Goal: Task Accomplishment & Management: Manage account settings

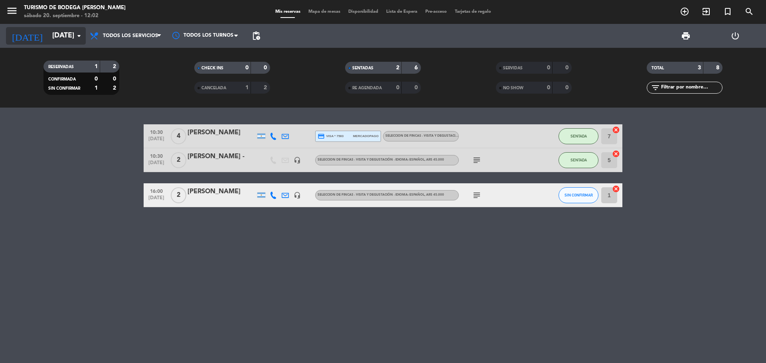
click at [48, 41] on input "[DATE]" at bounding box center [94, 36] width 93 height 16
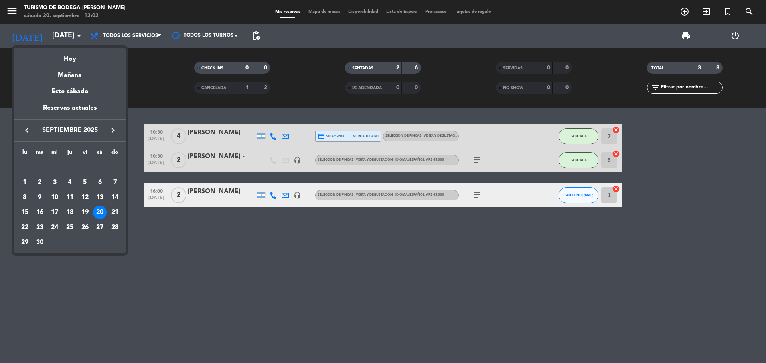
click at [25, 228] on div "22" at bounding box center [25, 228] width 14 height 14
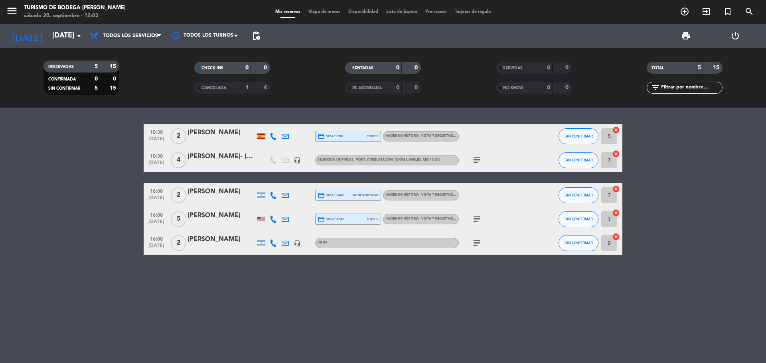
click at [244, 221] on div at bounding box center [221, 224] width 68 height 6
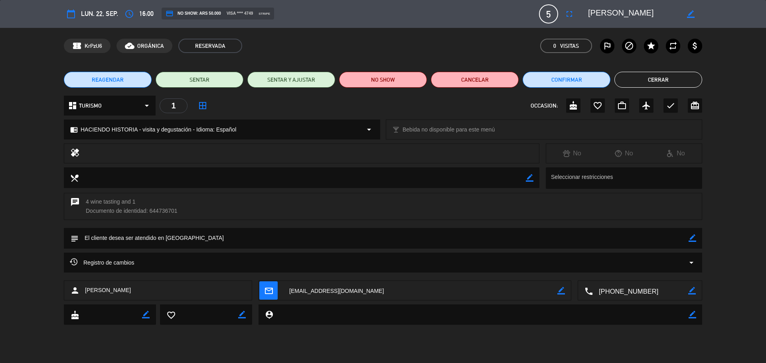
click at [642, 75] on button "Cerrar" at bounding box center [658, 80] width 88 height 16
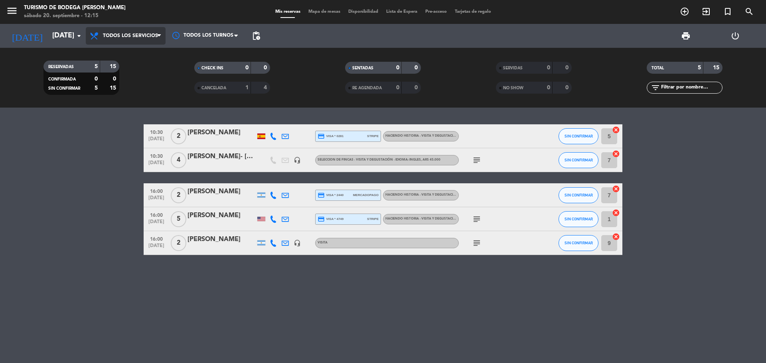
click at [144, 39] on span "Todos los servicios" at bounding box center [126, 36] width 80 height 18
click at [138, 70] on div "menu Turismo de Bodega [PERSON_NAME] [DATE] 20. septiembre - 12:15 Mis reservas…" at bounding box center [383, 54] width 766 height 108
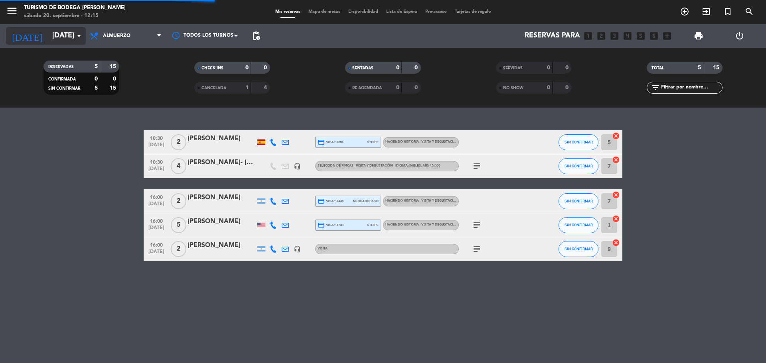
click at [68, 40] on input "[DATE]" at bounding box center [94, 36] width 93 height 16
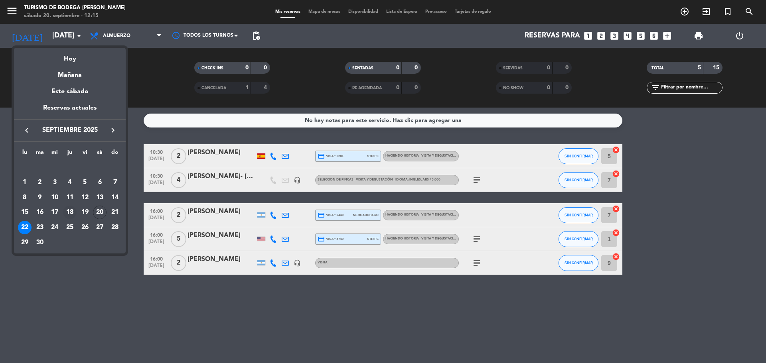
click at [73, 211] on div "18" at bounding box center [70, 213] width 14 height 14
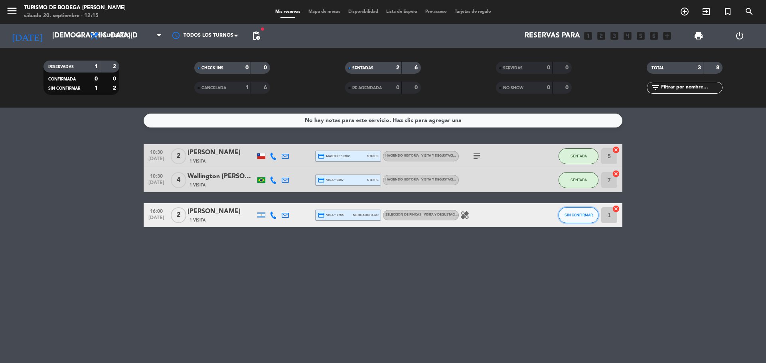
click at [572, 211] on button "SIN CONFIRMAR" at bounding box center [578, 215] width 40 height 16
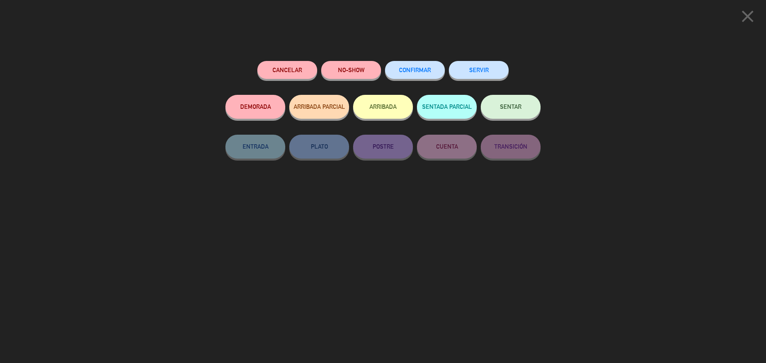
click at [753, 17] on icon "close" at bounding box center [747, 16] width 20 height 20
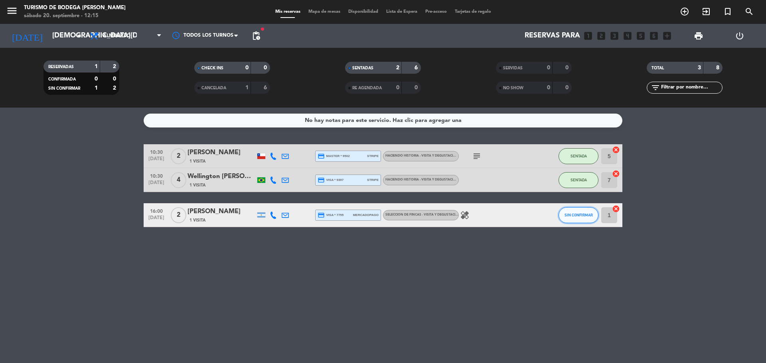
click at [583, 219] on button "SIN CONFIRMAR" at bounding box center [578, 215] width 40 height 16
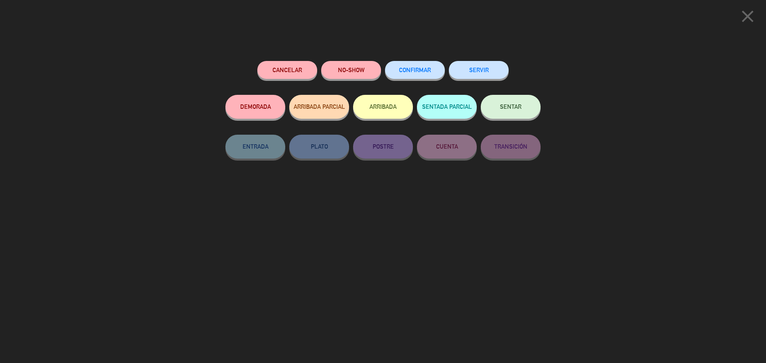
click at [518, 114] on button "SENTAR" at bounding box center [510, 107] width 60 height 24
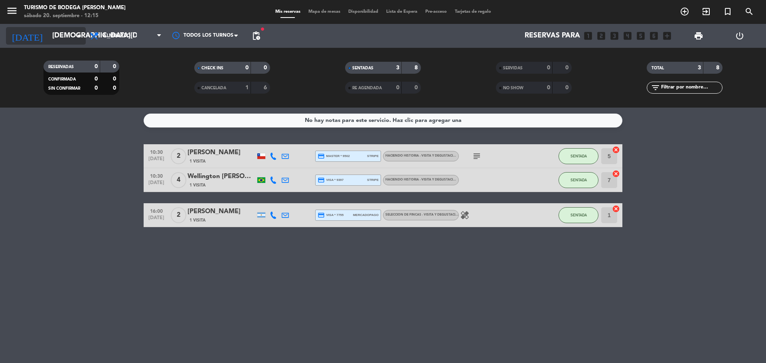
click at [55, 34] on input "[DEMOGRAPHIC_DATA][DATE]" at bounding box center [94, 36] width 93 height 16
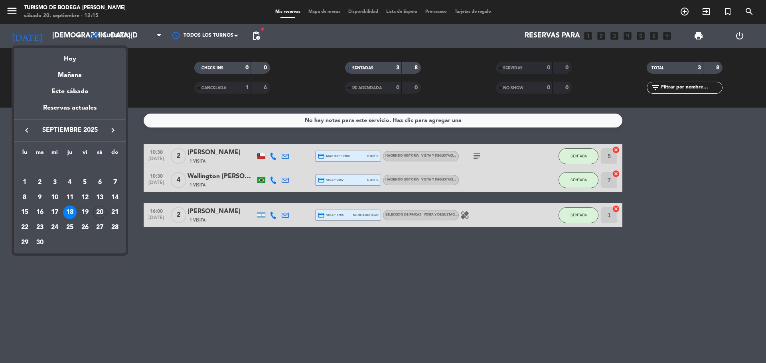
click at [497, 321] on div at bounding box center [383, 181] width 766 height 363
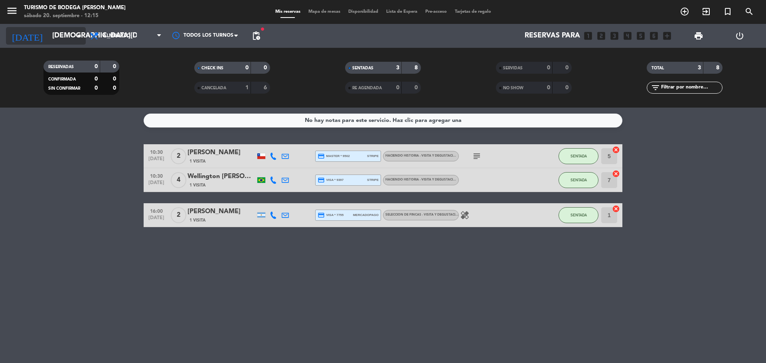
click at [71, 37] on input "[DEMOGRAPHIC_DATA][DATE]" at bounding box center [94, 36] width 93 height 16
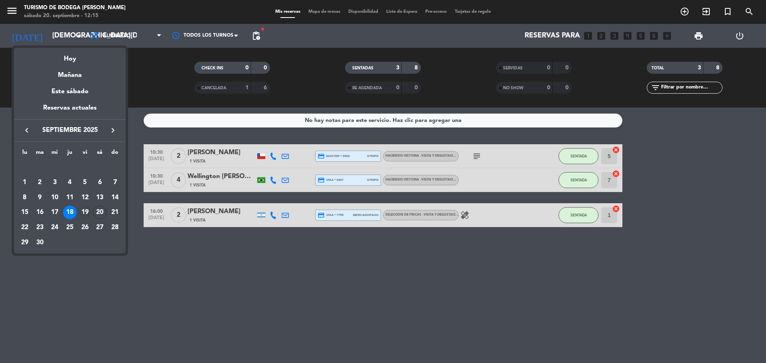
click at [88, 213] on div "19" at bounding box center [85, 213] width 14 height 14
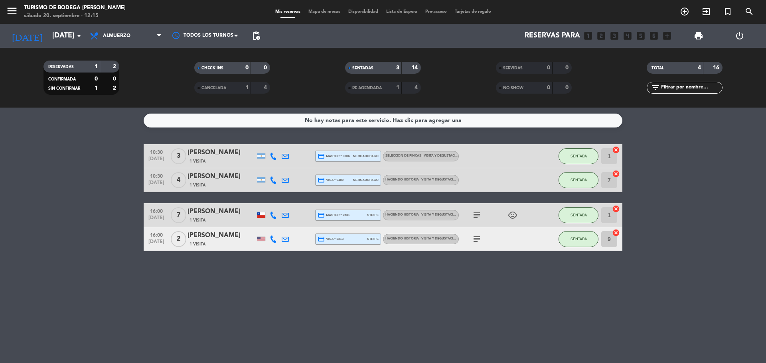
click at [209, 238] on div "[PERSON_NAME]" at bounding box center [221, 235] width 68 height 10
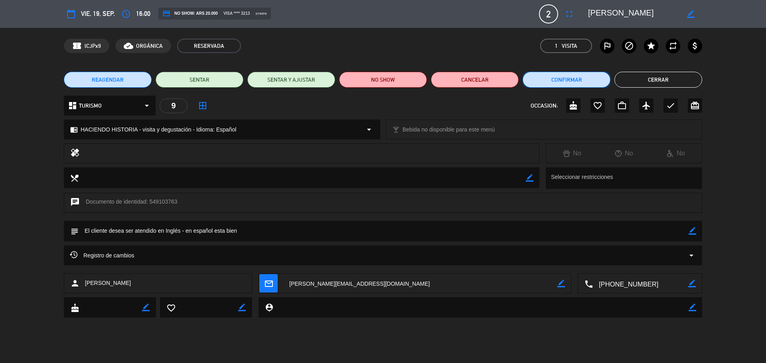
click at [585, 78] on button "Confirmar" at bounding box center [566, 80] width 88 height 16
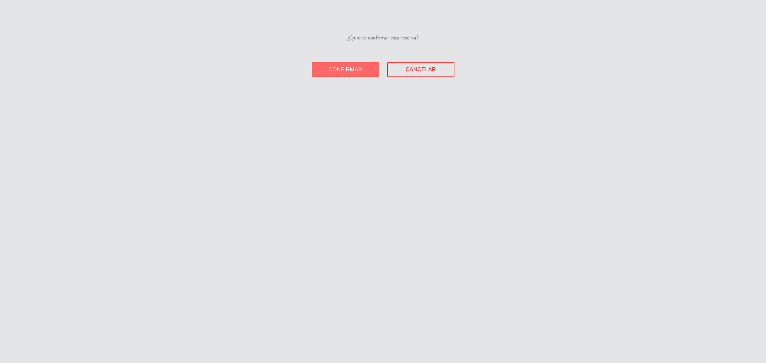
click at [354, 69] on span "Confirmar" at bounding box center [345, 69] width 34 height 6
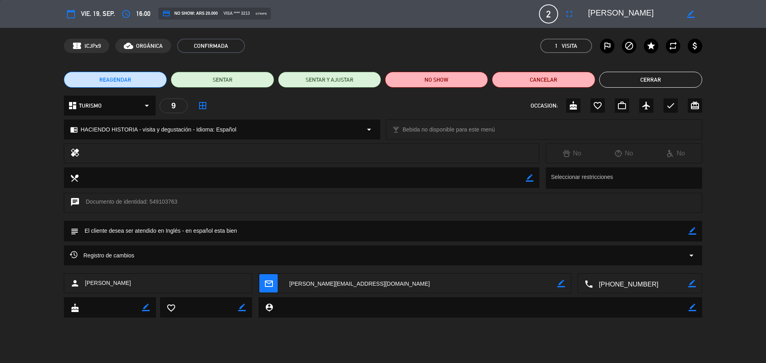
click at [638, 76] on button "Cerrar" at bounding box center [650, 80] width 103 height 16
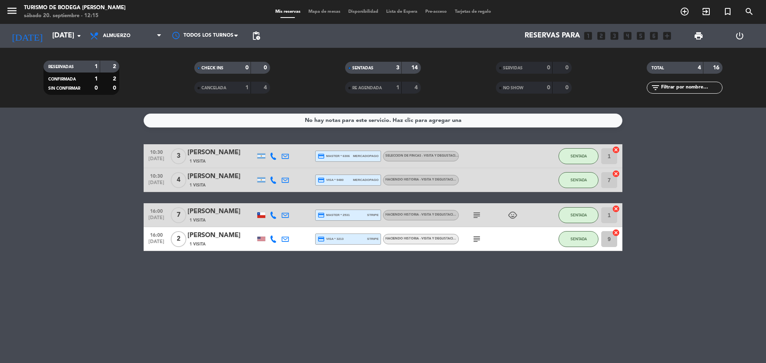
click at [479, 238] on icon "subject" at bounding box center [477, 239] width 10 height 10
drag, startPoint x: 237, startPoint y: 234, endPoint x: 220, endPoint y: 244, distance: 19.4
click at [220, 244] on div "1 Visita" at bounding box center [221, 244] width 68 height 7
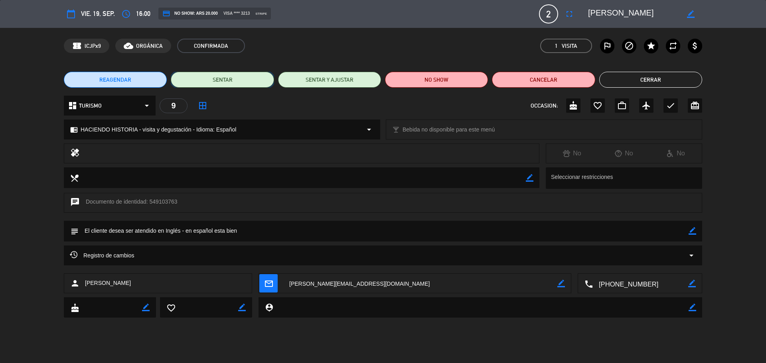
click at [230, 73] on button "SENTAR" at bounding box center [222, 80] width 103 height 16
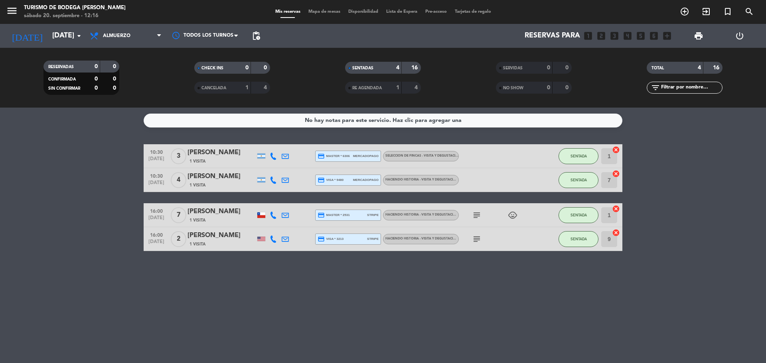
click at [477, 219] on icon "subject" at bounding box center [477, 216] width 10 height 10
click at [479, 234] on div "subject" at bounding box center [495, 239] width 72 height 24
click at [477, 237] on icon "subject" at bounding box center [477, 239] width 10 height 10
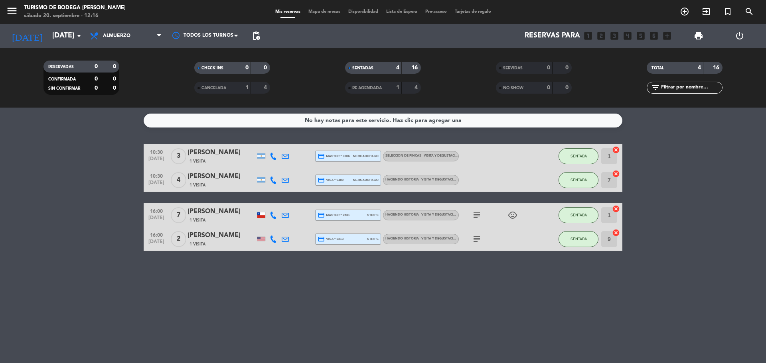
click at [226, 84] on div "CANCELADA" at bounding box center [214, 87] width 37 height 9
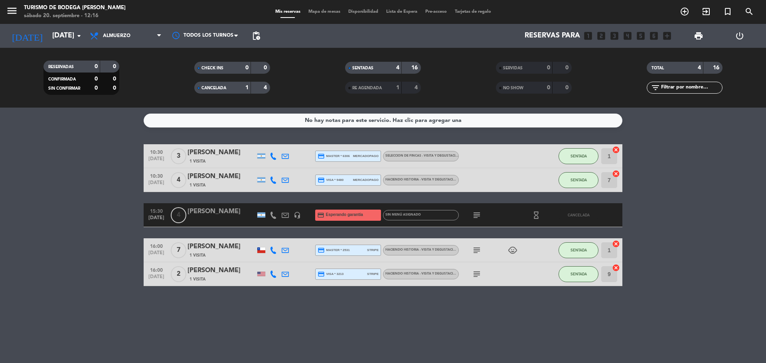
click at [225, 85] on div "CANCELADA" at bounding box center [214, 87] width 37 height 9
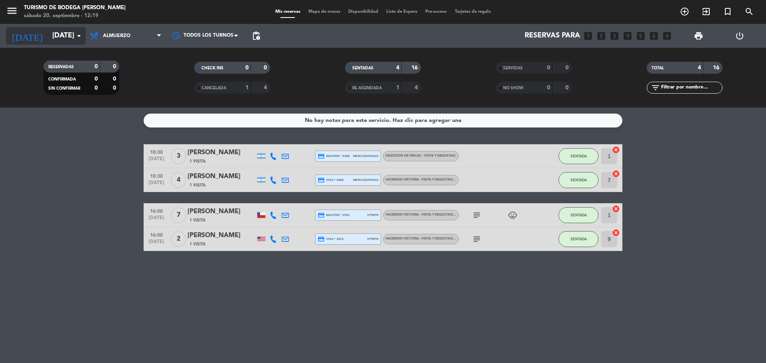
click at [48, 37] on input "[DATE]" at bounding box center [94, 36] width 93 height 16
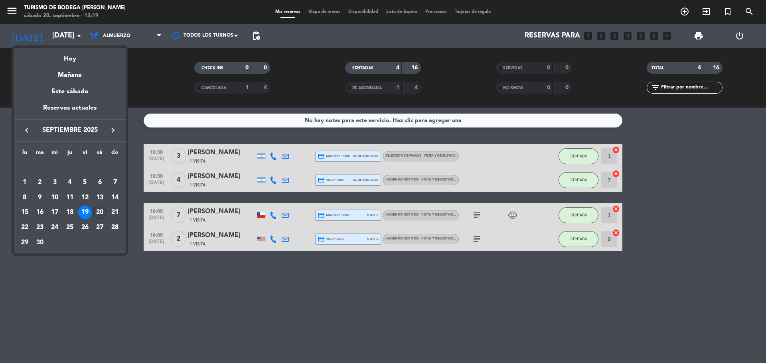
click at [104, 212] on div "20" at bounding box center [100, 213] width 14 height 14
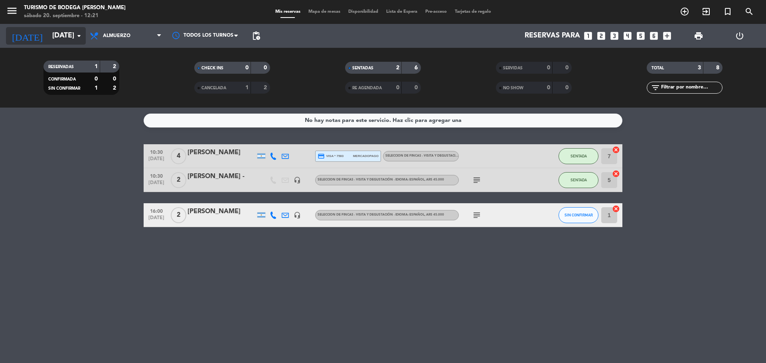
click at [65, 40] on input "[DATE]" at bounding box center [94, 36] width 93 height 16
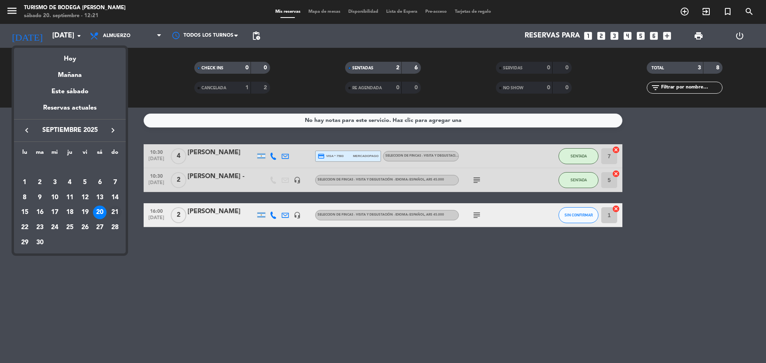
click at [117, 211] on div "21" at bounding box center [115, 213] width 14 height 14
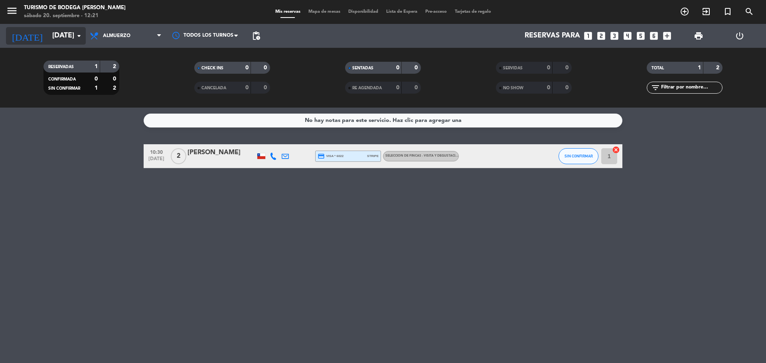
click at [71, 41] on input "[DATE]" at bounding box center [94, 36] width 93 height 16
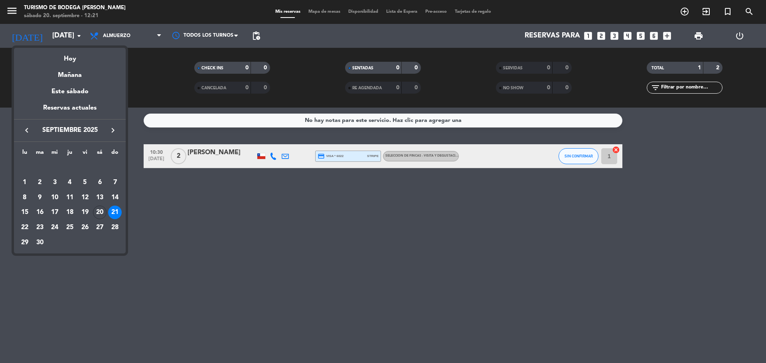
click at [26, 226] on div "22" at bounding box center [25, 228] width 14 height 14
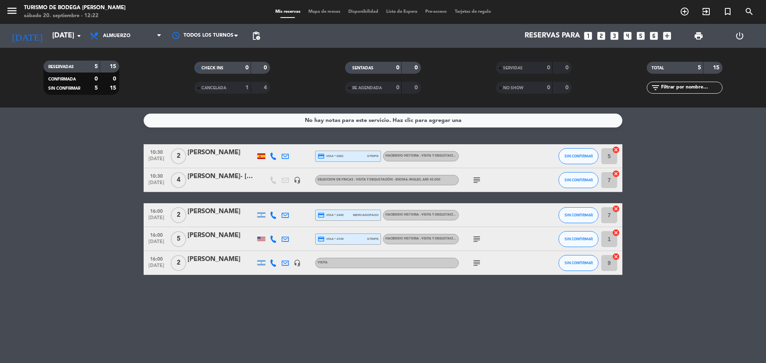
click at [476, 178] on icon "subject" at bounding box center [477, 180] width 10 height 10
click at [221, 238] on div "[PERSON_NAME]" at bounding box center [221, 235] width 68 height 10
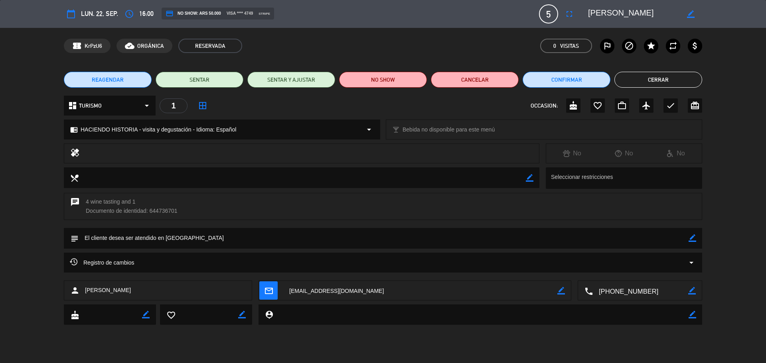
click at [616, 291] on textarea at bounding box center [640, 291] width 95 height 20
click at [631, 268] on span "Click para copiar" at bounding box center [630, 271] width 42 height 8
click at [645, 79] on button "Cerrar" at bounding box center [658, 80] width 88 height 16
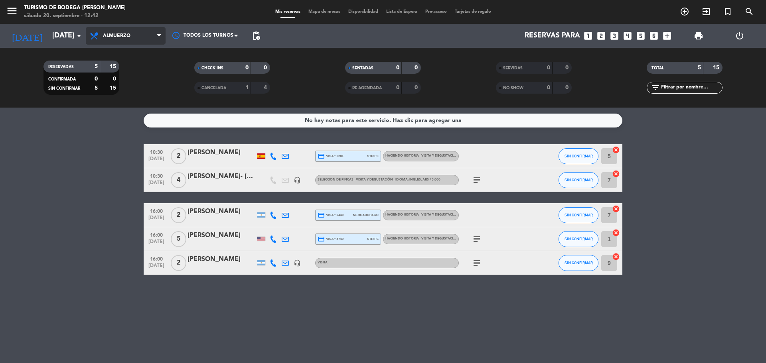
click at [107, 27] on span "Almuerzo" at bounding box center [126, 36] width 80 height 18
click at [114, 67] on div "menu Turismo de Bodega [PERSON_NAME] [DATE] 20. septiembre - 12:42 Mis reservas…" at bounding box center [383, 54] width 766 height 108
click at [69, 40] on input "[DATE]" at bounding box center [94, 36] width 93 height 16
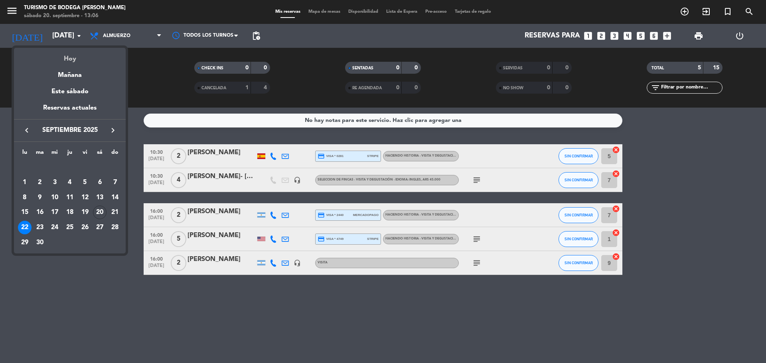
click at [77, 56] on div "Hoy" at bounding box center [70, 56] width 112 height 16
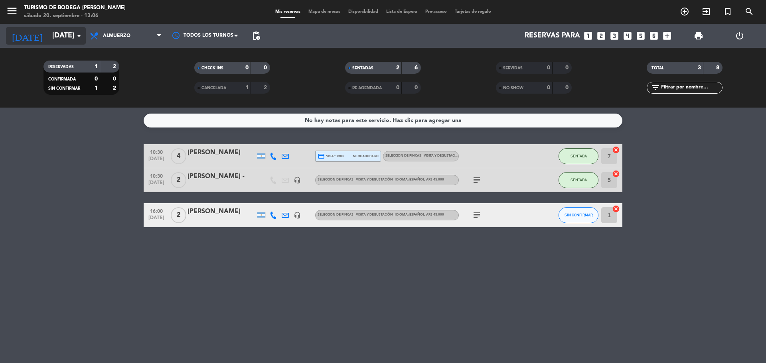
click at [71, 39] on input "[DATE]" at bounding box center [94, 36] width 93 height 16
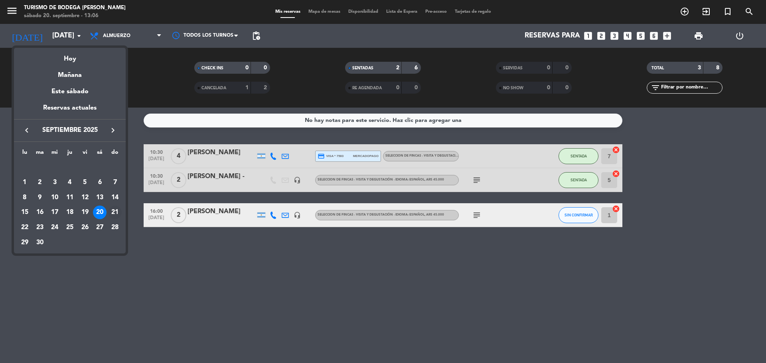
click at [115, 212] on div "21" at bounding box center [115, 213] width 14 height 14
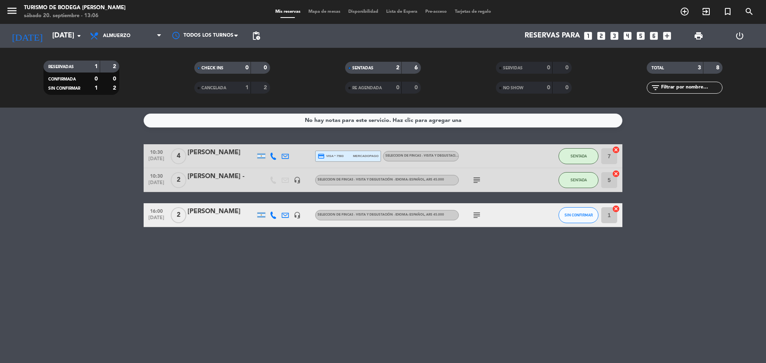
type input "[DATE]"
